Goal: Information Seeking & Learning: Understand process/instructions

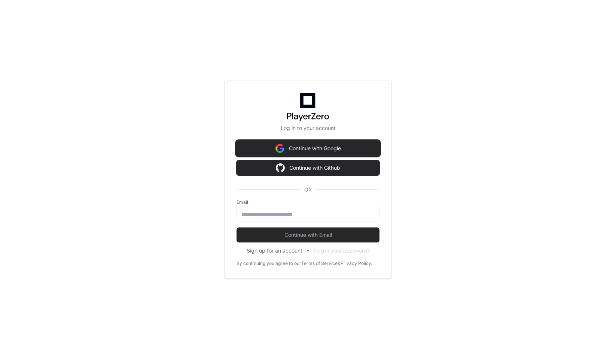
click at [300, 151] on button "Continue with Google" at bounding box center [308, 148] width 143 height 15
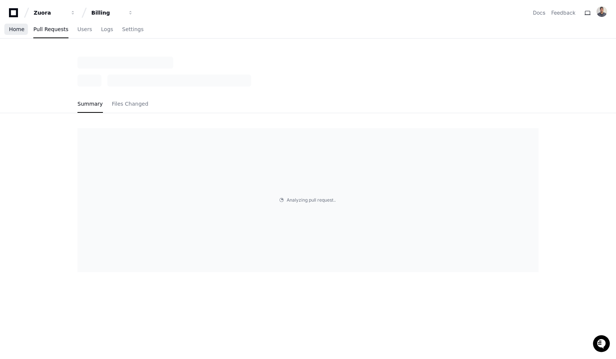
click at [16, 29] on span "Home" at bounding box center [16, 29] width 15 height 4
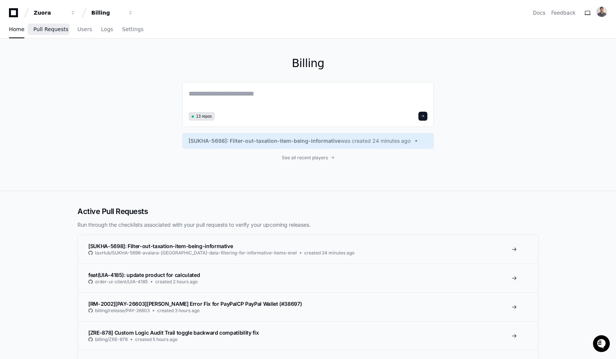
click at [52, 33] on link "Pull Requests" at bounding box center [50, 29] width 35 height 17
click at [172, 246] on span "[SUKHA-5698]: Filter-out-taxation-item-being-informative" at bounding box center [160, 246] width 145 height 6
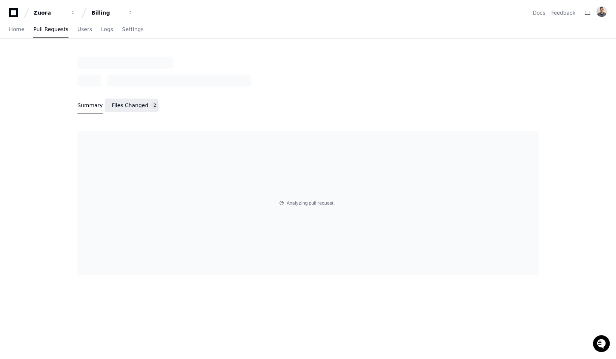
click at [130, 109] on link "Files Changed 2" at bounding box center [135, 105] width 47 height 20
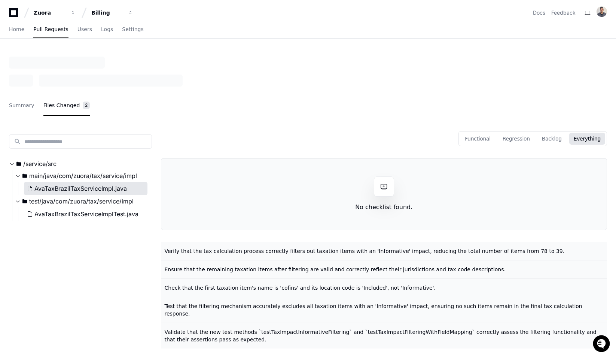
click at [111, 192] on span "AvaTaxBrazilTaxServiceImpl.java" at bounding box center [80, 188] width 92 height 9
click at [101, 189] on span "AvaTaxBrazilTaxServiceImpl.java" at bounding box center [80, 188] width 92 height 9
click at [104, 188] on span "AvaTaxBrazilTaxServiceImpl.java" at bounding box center [80, 188] width 92 height 9
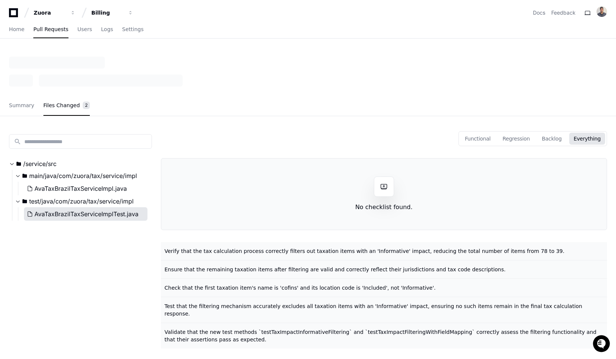
click at [103, 213] on span "AvaTaxBrazilTaxServiceImplTest.java" at bounding box center [86, 213] width 104 height 9
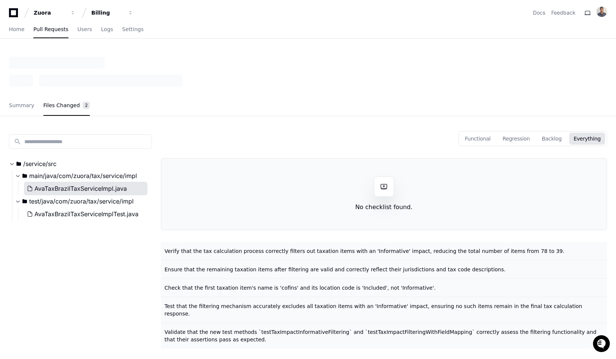
click at [104, 192] on button "AvaTaxBrazilTaxServiceImpl.java" at bounding box center [86, 188] width 124 height 13
click at [557, 136] on button "Backlog" at bounding box center [552, 139] width 29 height 12
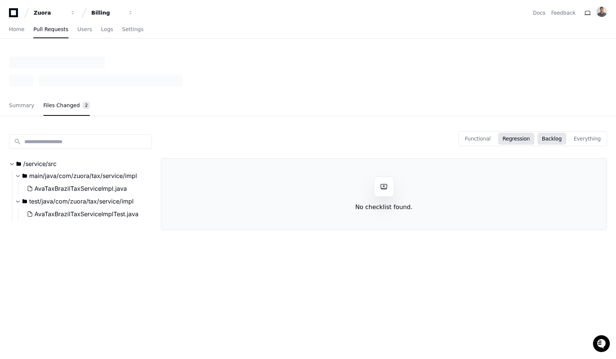
click at [531, 140] on button "Regression" at bounding box center [516, 139] width 36 height 12
click at [489, 138] on button "Functional" at bounding box center [478, 139] width 35 height 12
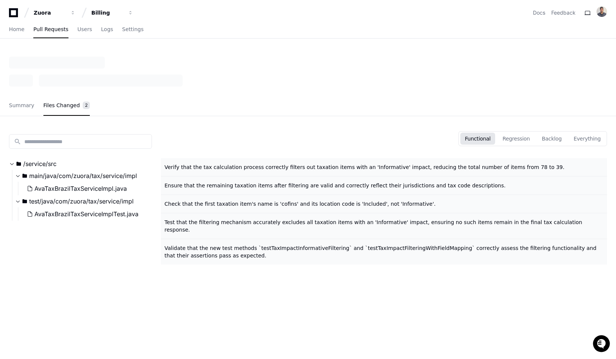
click at [492, 138] on button "Functional" at bounding box center [478, 139] width 35 height 12
click at [514, 138] on button "Regression" at bounding box center [516, 139] width 36 height 12
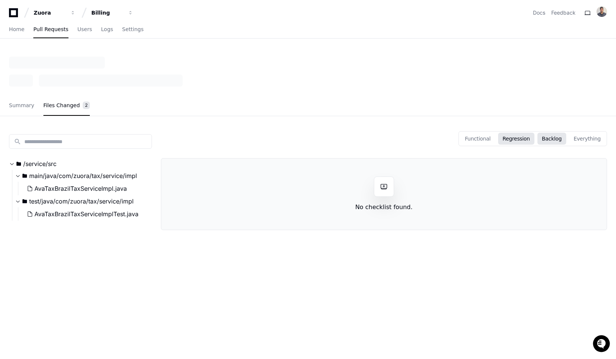
click at [547, 139] on button "Backlog" at bounding box center [552, 139] width 29 height 12
click at [584, 139] on button "Everything" at bounding box center [588, 139] width 36 height 12
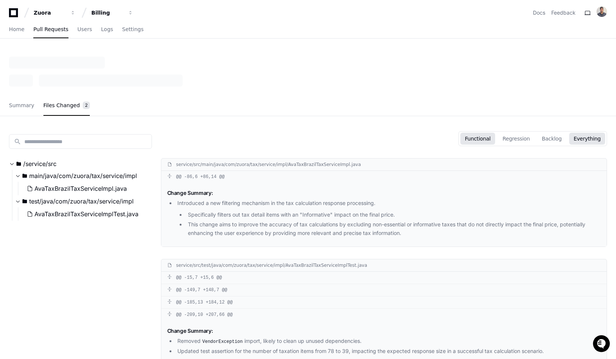
click at [495, 136] on button "Functional" at bounding box center [478, 139] width 35 height 12
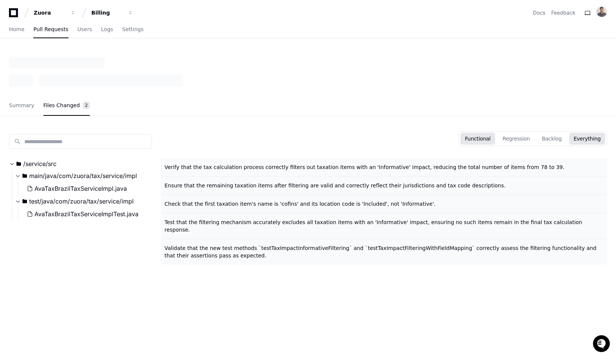
click at [593, 134] on button "Everything" at bounding box center [588, 139] width 36 height 12
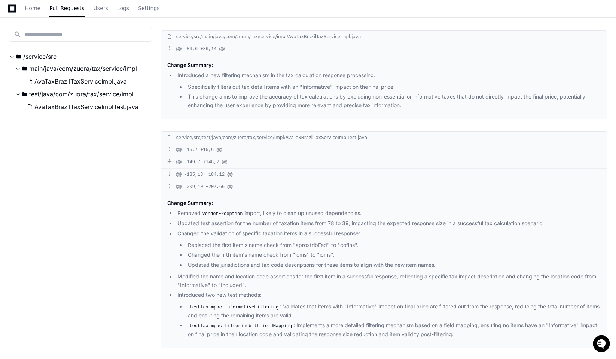
scroll to position [125, 0]
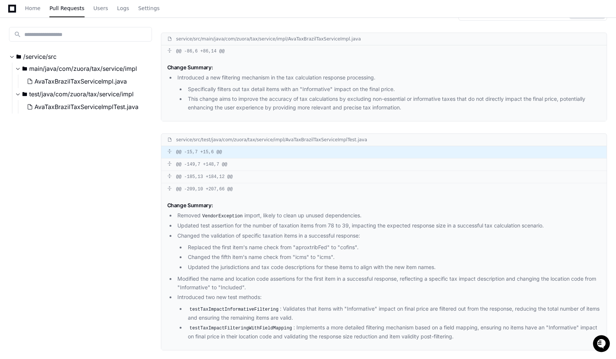
click at [171, 152] on span at bounding box center [169, 151] width 4 height 4
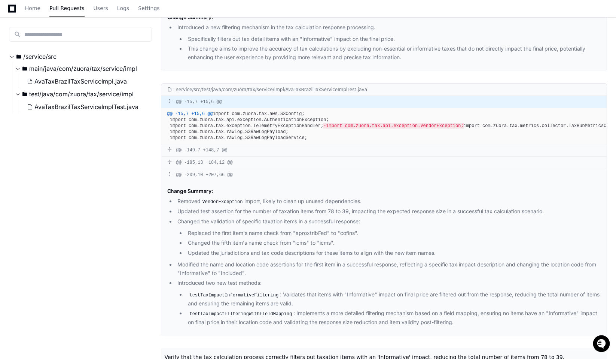
scroll to position [176, 0]
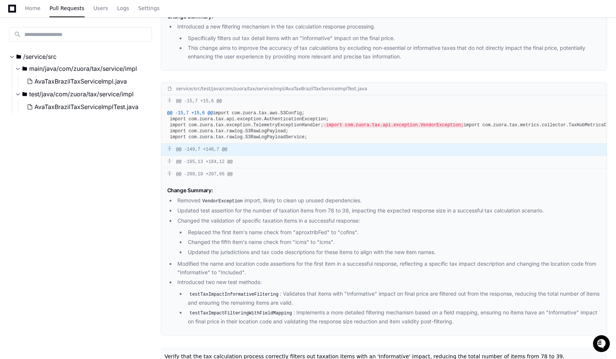
click at [170, 151] on span at bounding box center [169, 148] width 4 height 4
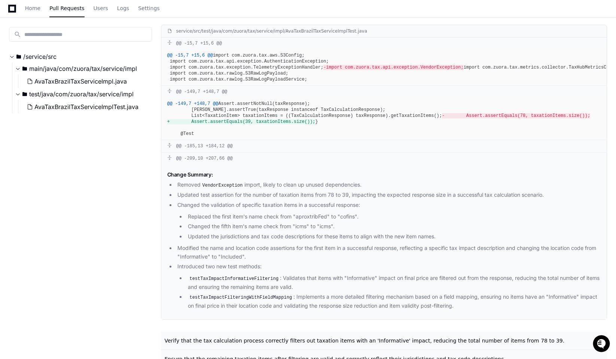
scroll to position [240, 0]
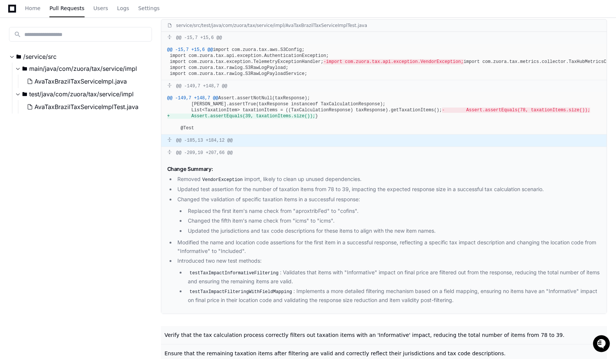
click at [166, 146] on div "@@ -185,13 +184,12 @@" at bounding box center [384, 140] width 446 height 12
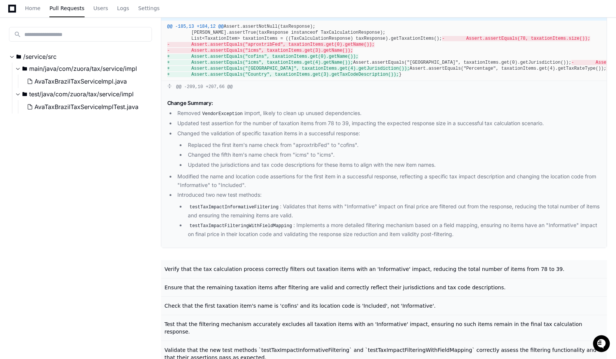
scroll to position [368, 0]
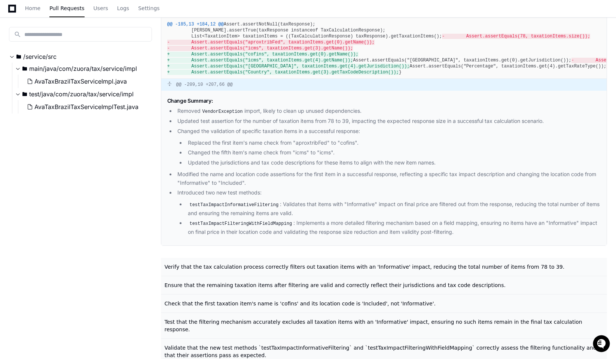
click at [169, 86] on span at bounding box center [169, 84] width 4 height 4
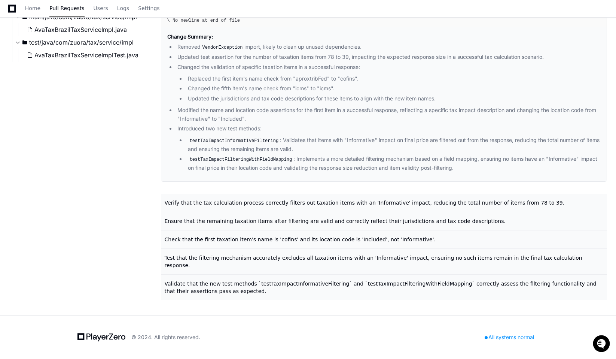
scroll to position [945, 0]
click at [231, 284] on span "Validate that the new test methods `testTaxImpactInformativeFiltering` and `tes…" at bounding box center [381, 286] width 432 height 13
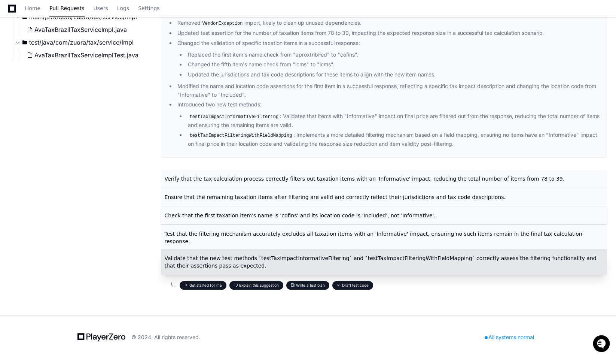
click at [233, 219] on p "Check that the first taxation item's name is 'cofins' and its location code is …" at bounding box center [385, 215] width 441 height 7
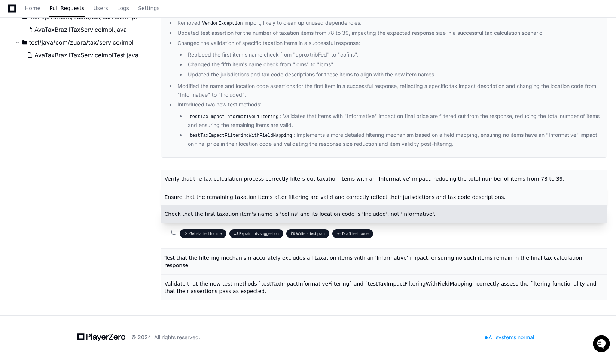
click at [229, 200] on span "Ensure that the remaining taxation items after filtering are valid and correctl…" at bounding box center [335, 197] width 341 height 6
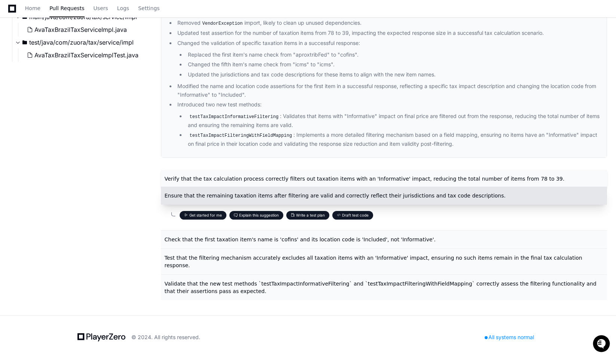
click at [228, 182] on span "Verify that the tax calculation process correctly filters out taxation items wi…" at bounding box center [365, 179] width 400 height 6
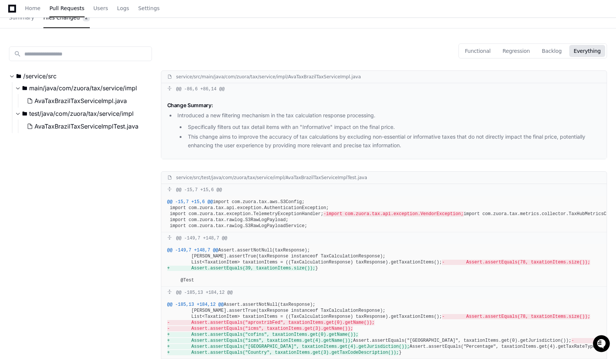
scroll to position [0, 0]
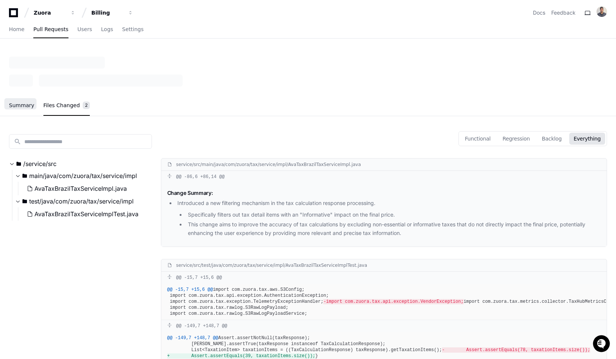
click at [27, 103] on span "Summary" at bounding box center [21, 105] width 25 height 4
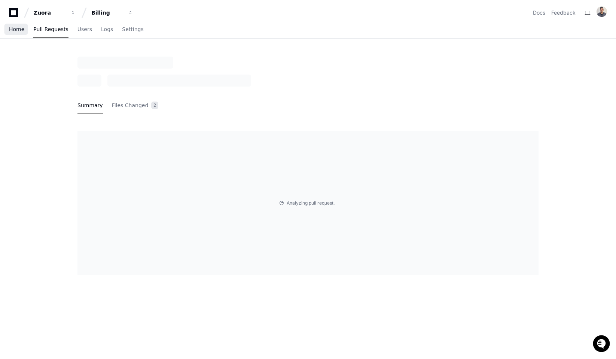
click at [21, 30] on span "Home" at bounding box center [16, 29] width 15 height 4
